Goal: Communication & Community: Answer question/provide support

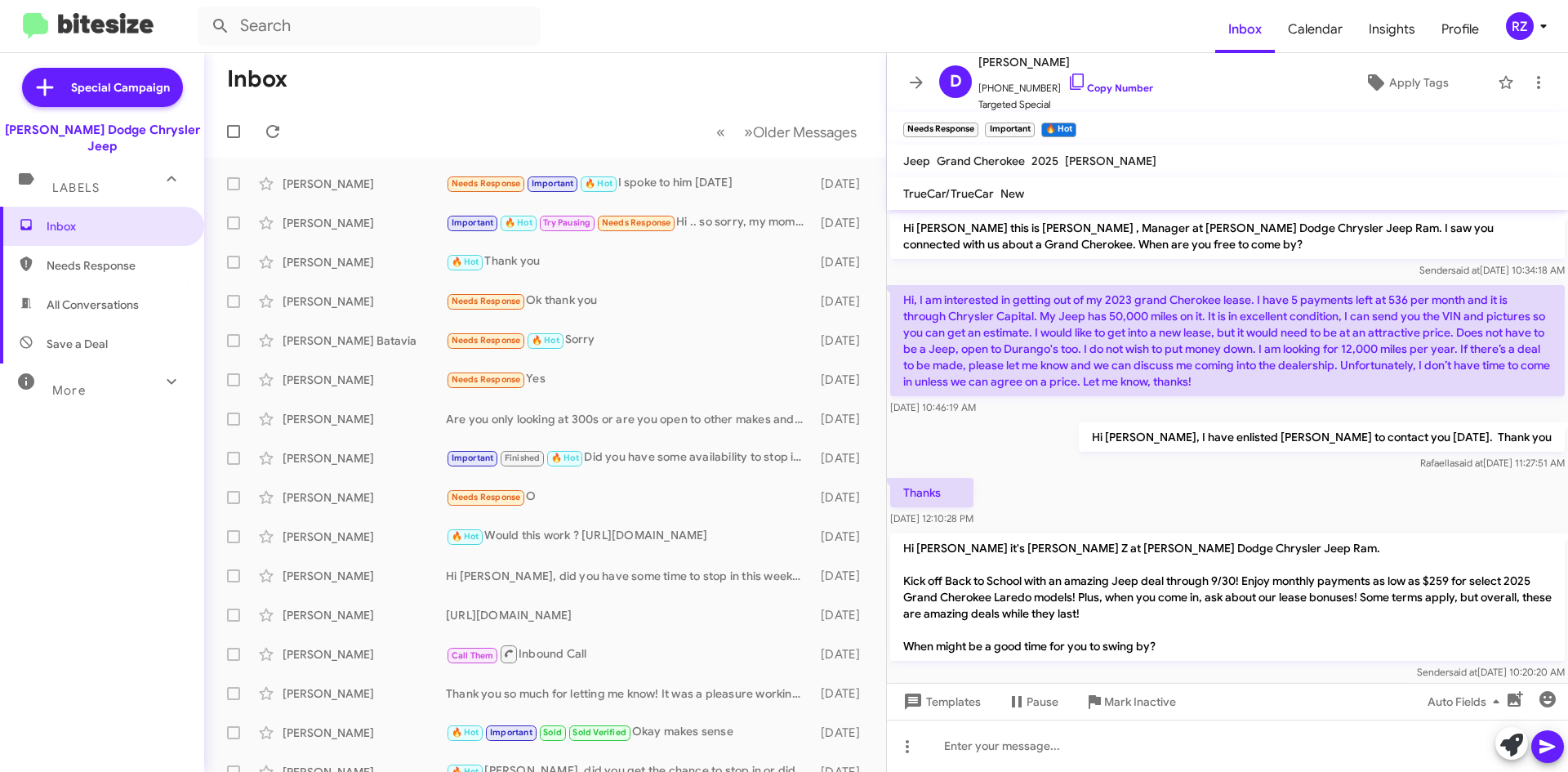
scroll to position [352, 0]
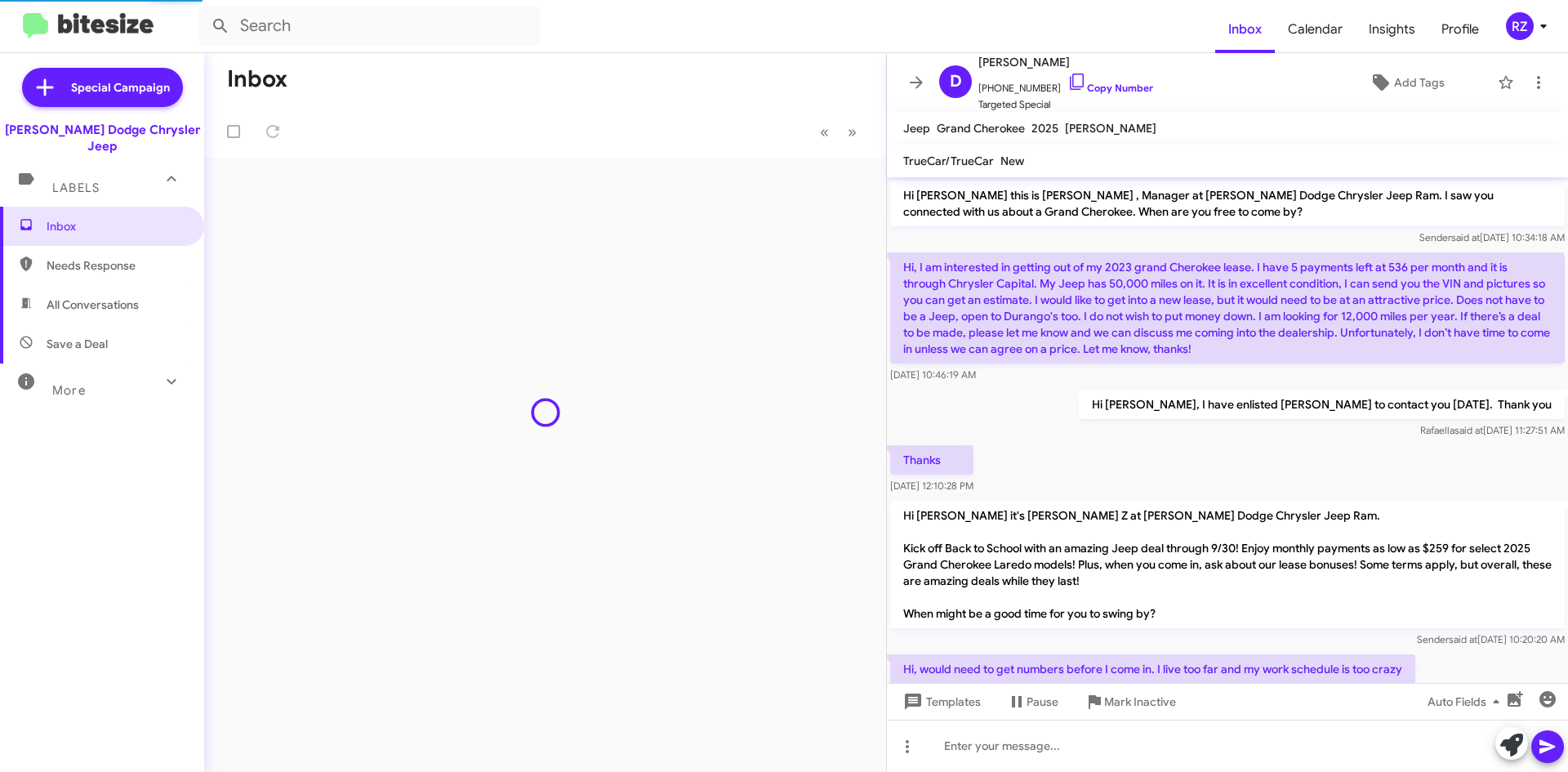
scroll to position [418, 0]
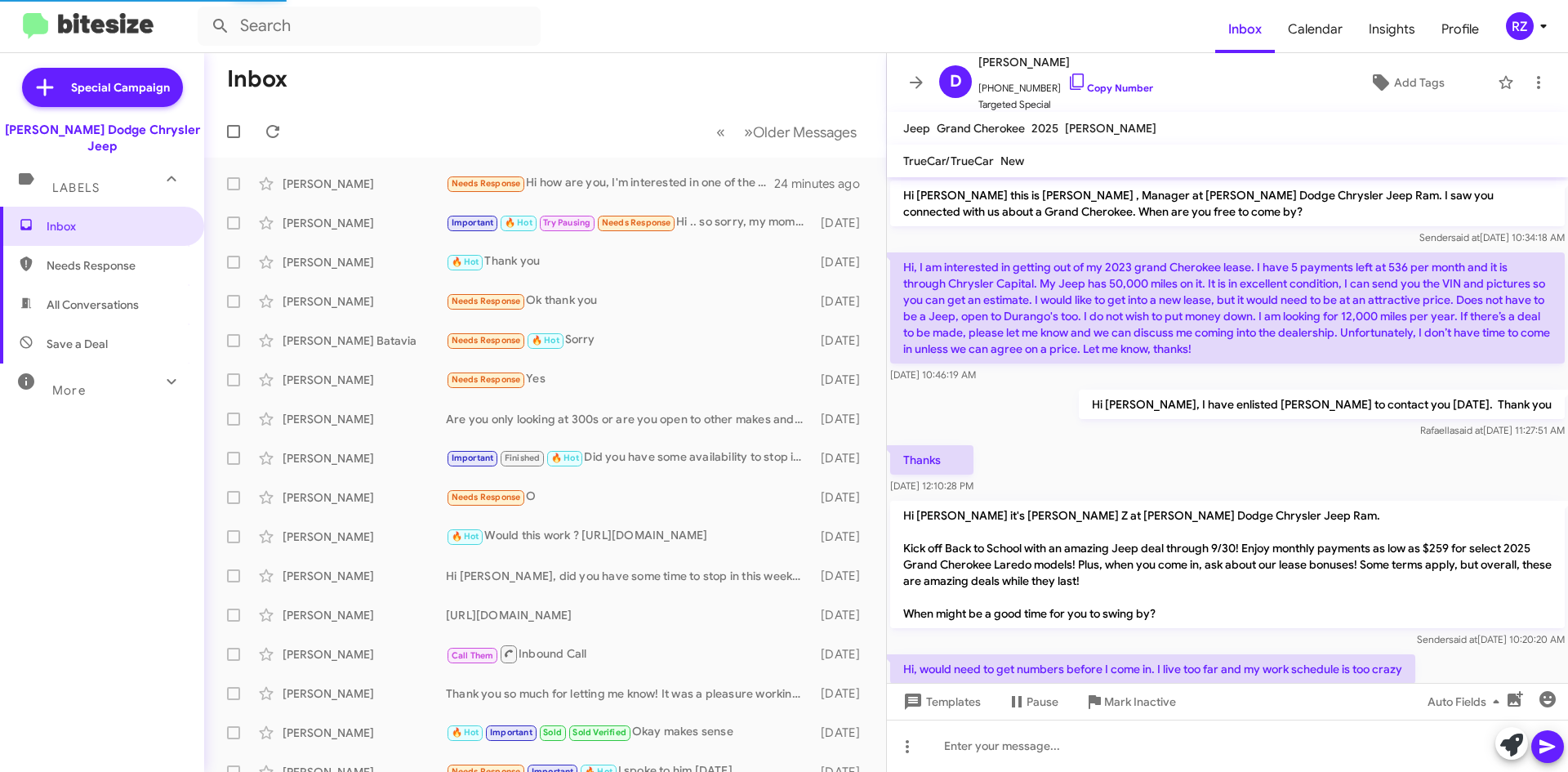
scroll to position [418, 0]
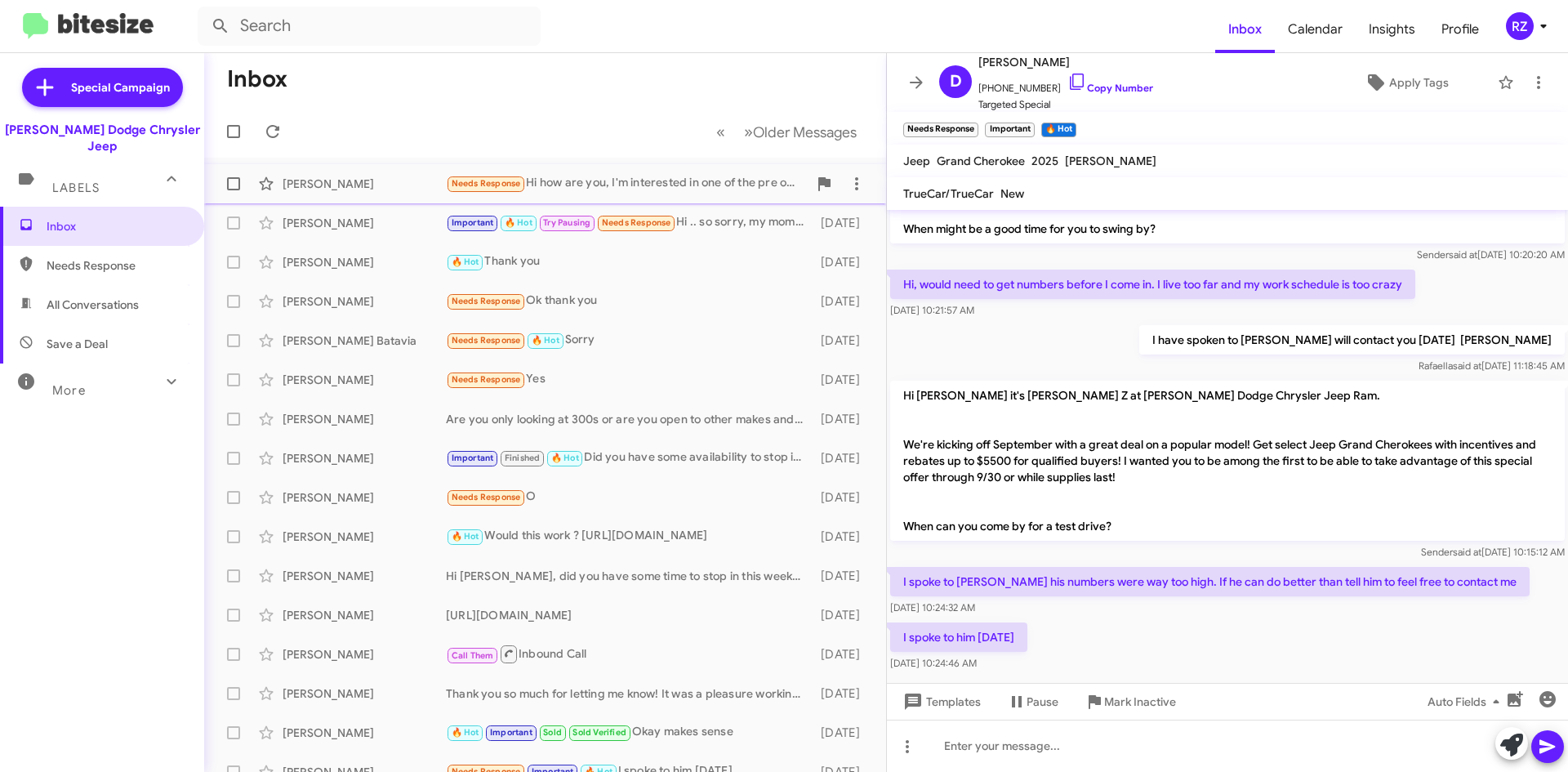
click at [567, 181] on div "Needs Response Hi how are you, I'm interested in one of the pre owned cars if i…" at bounding box center [627, 183] width 362 height 19
